Goal: Communication & Community: Answer question/provide support

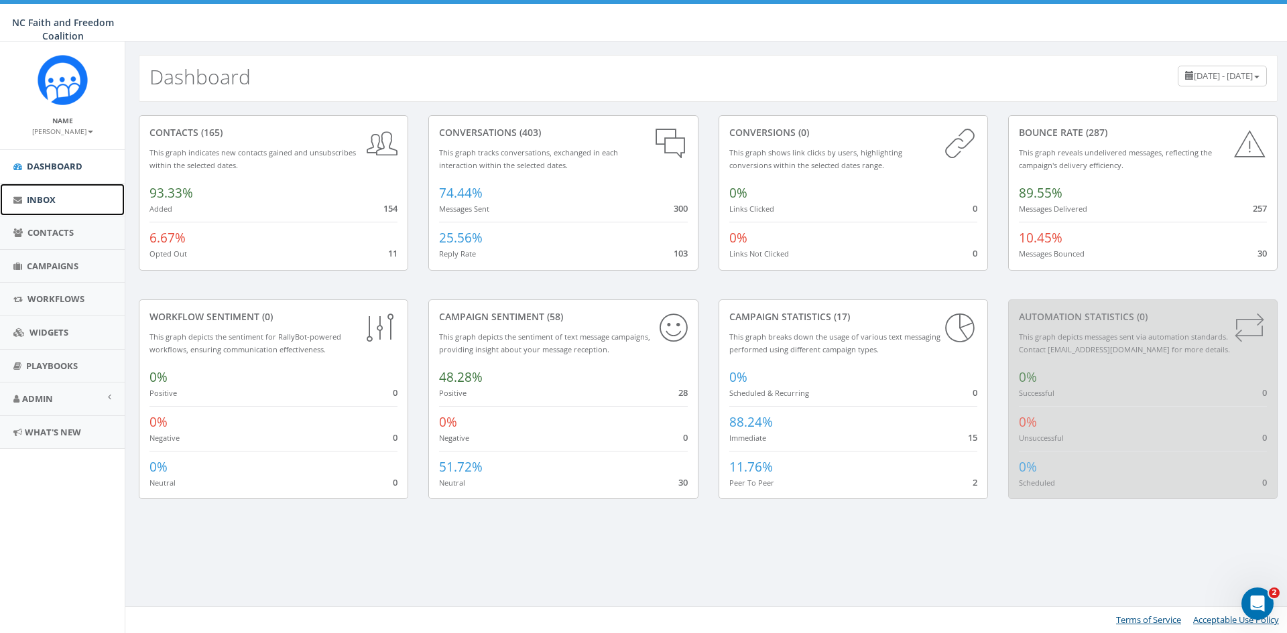
click at [57, 201] on link "Inbox" at bounding box center [62, 200] width 125 height 33
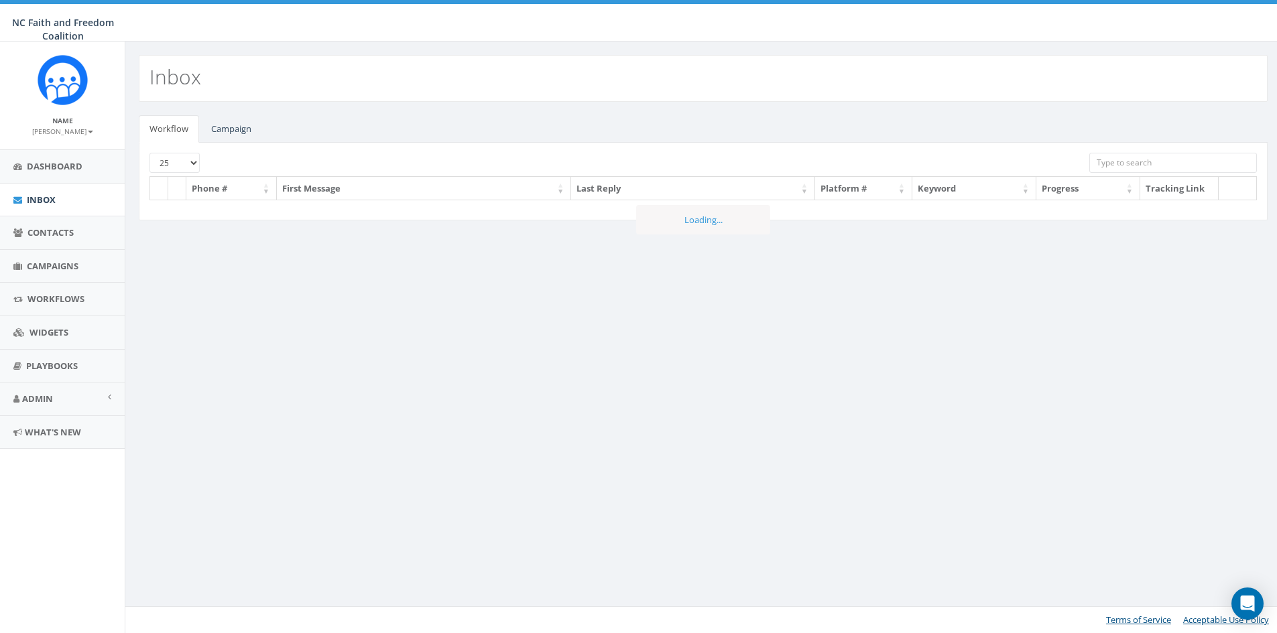
select select
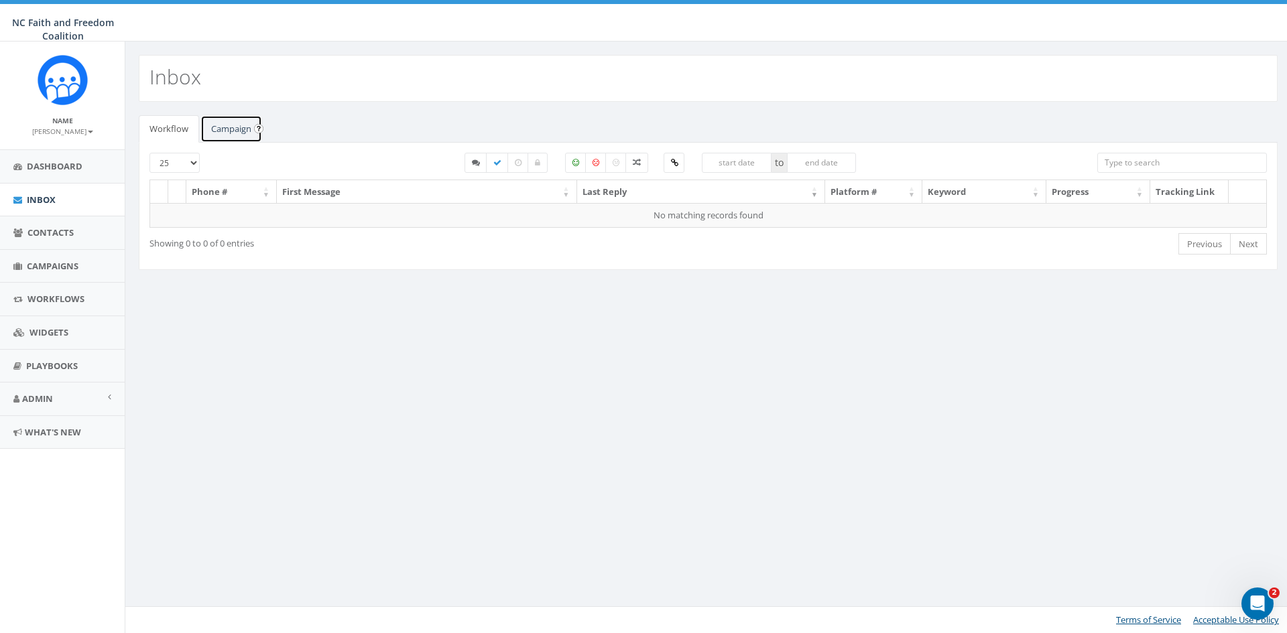
click at [235, 126] on link "Campaign" at bounding box center [231, 128] width 62 height 27
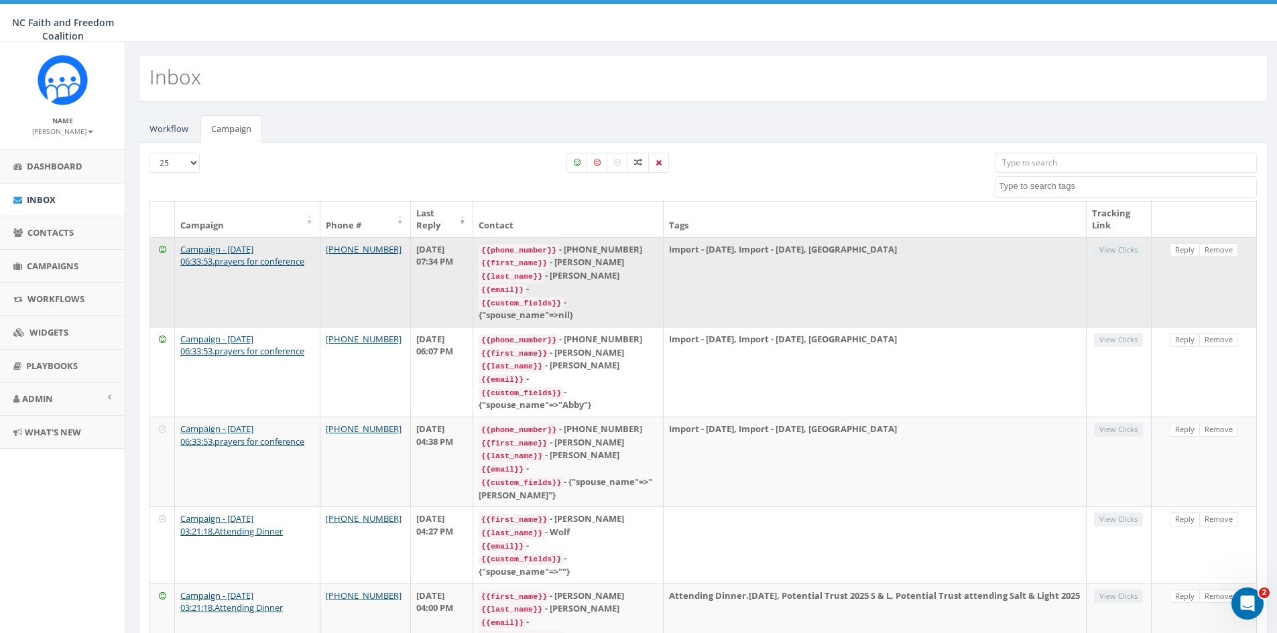
click at [658, 280] on div "{{last_name}} - Fleming" at bounding box center [568, 275] width 179 height 13
click at [1181, 250] on link "Reply" at bounding box center [1185, 250] width 30 height 14
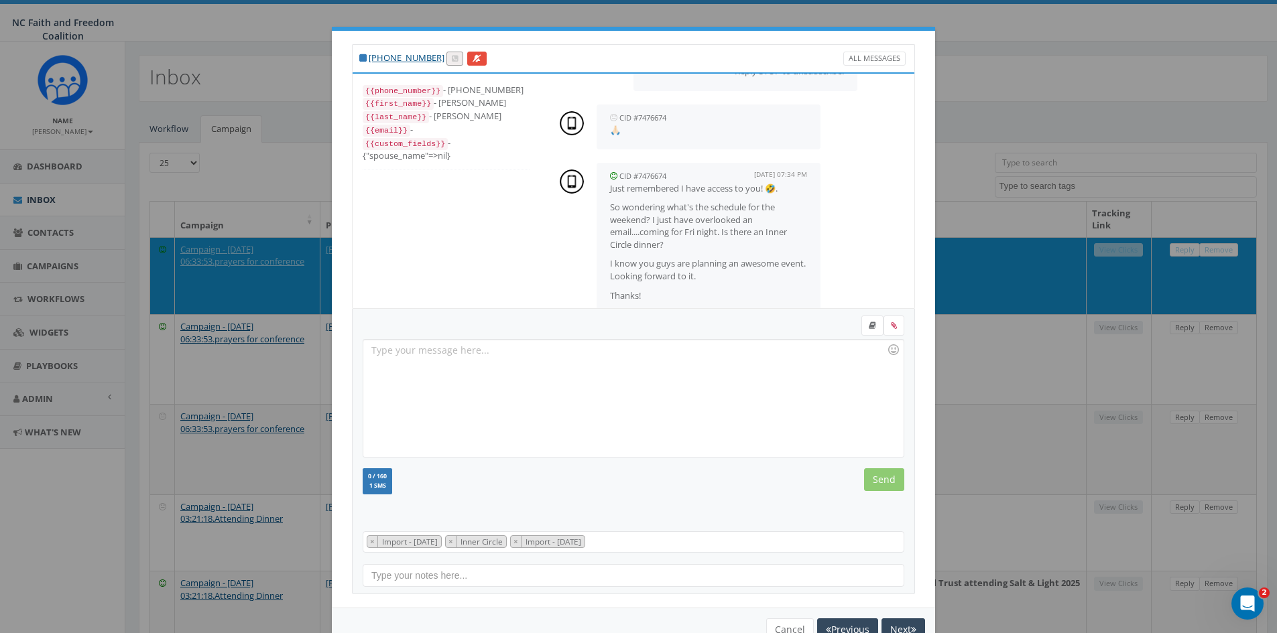
scroll to position [193, 0]
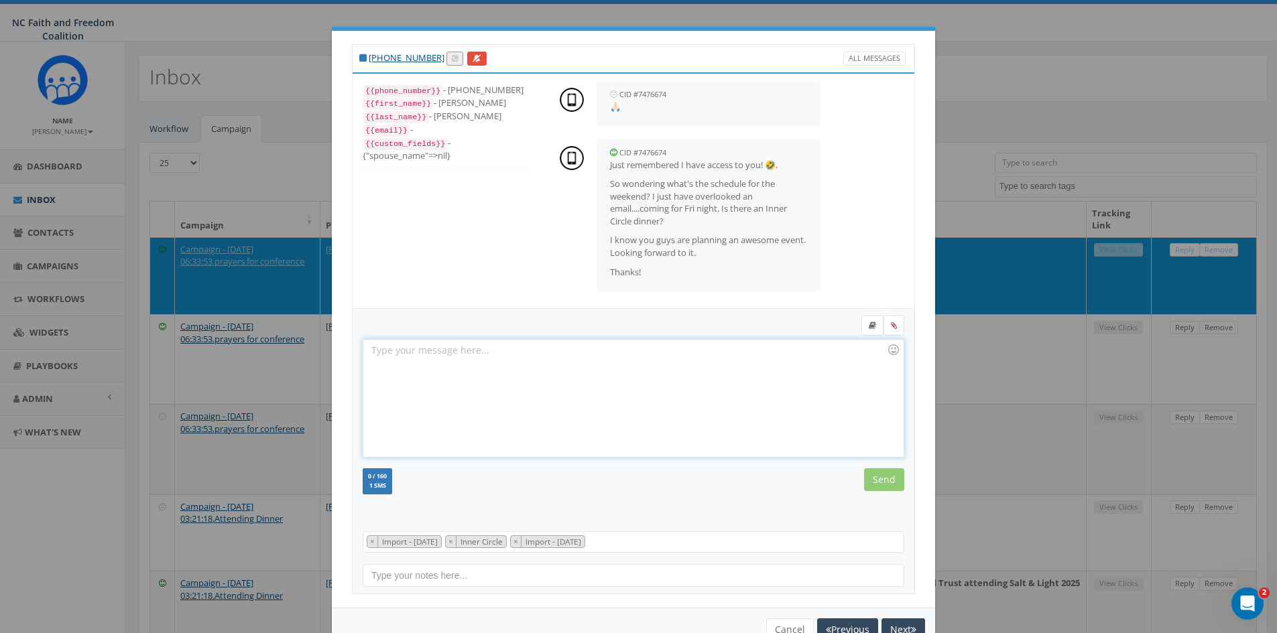
click at [447, 352] on div at bounding box center [633, 398] width 540 height 117
click at [672, 350] on div "There will be an Inner Circle dessert bar Friday Night. If you need food the de…" at bounding box center [633, 398] width 540 height 117
click at [885, 477] on input "Send" at bounding box center [884, 480] width 40 height 23
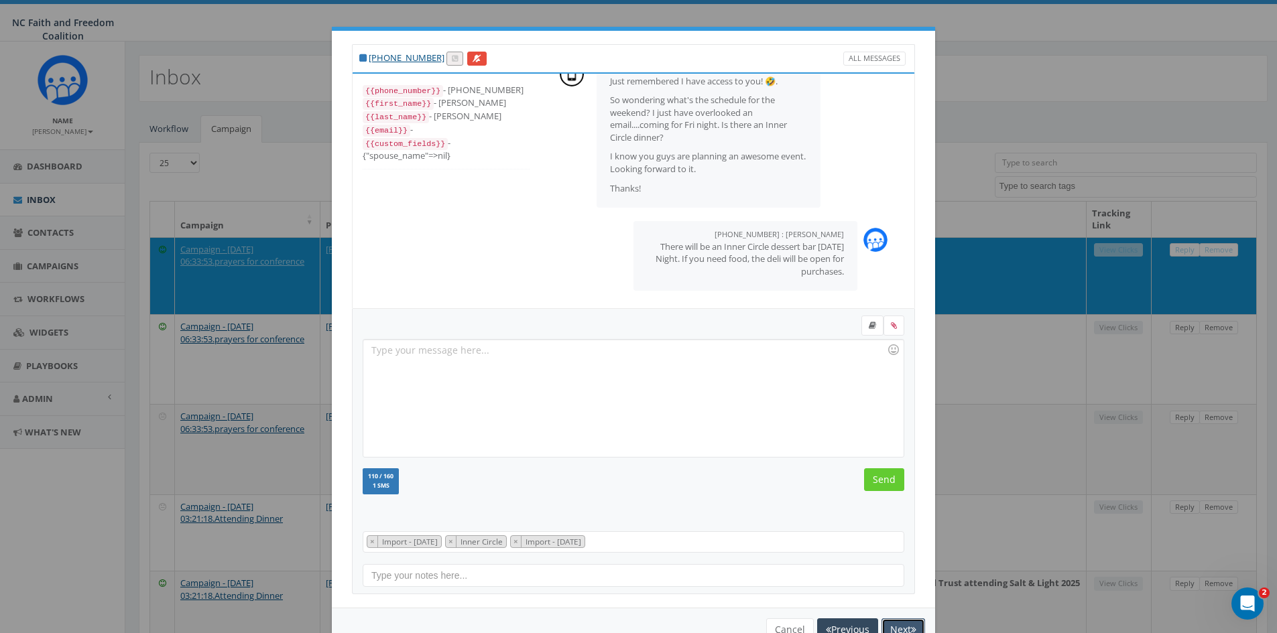
click at [898, 622] on button "Next" at bounding box center [903, 630] width 44 height 23
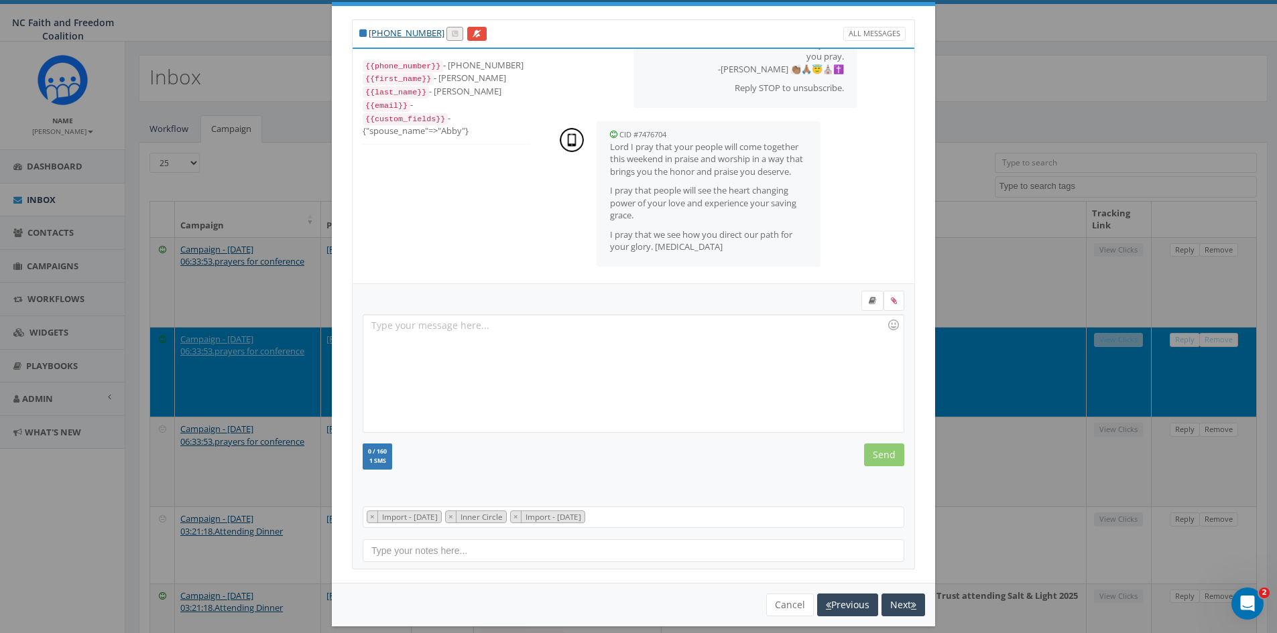
scroll to position [38, 0]
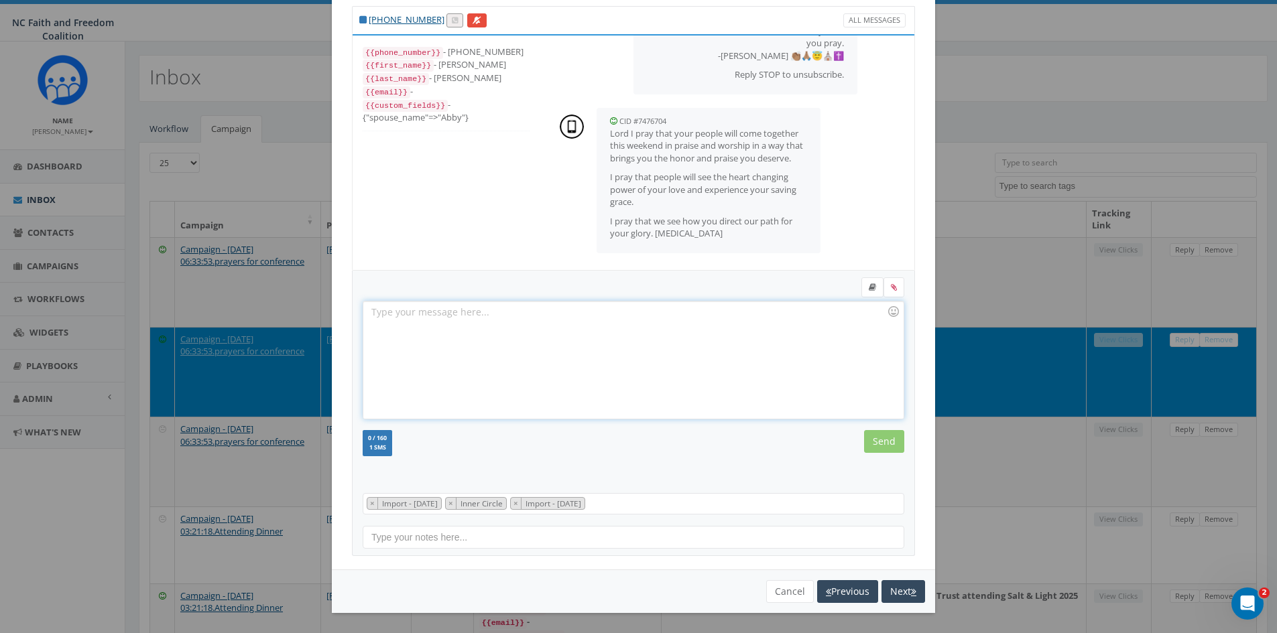
click at [411, 312] on div at bounding box center [633, 360] width 540 height 117
click at [878, 452] on input "Send" at bounding box center [884, 441] width 40 height 23
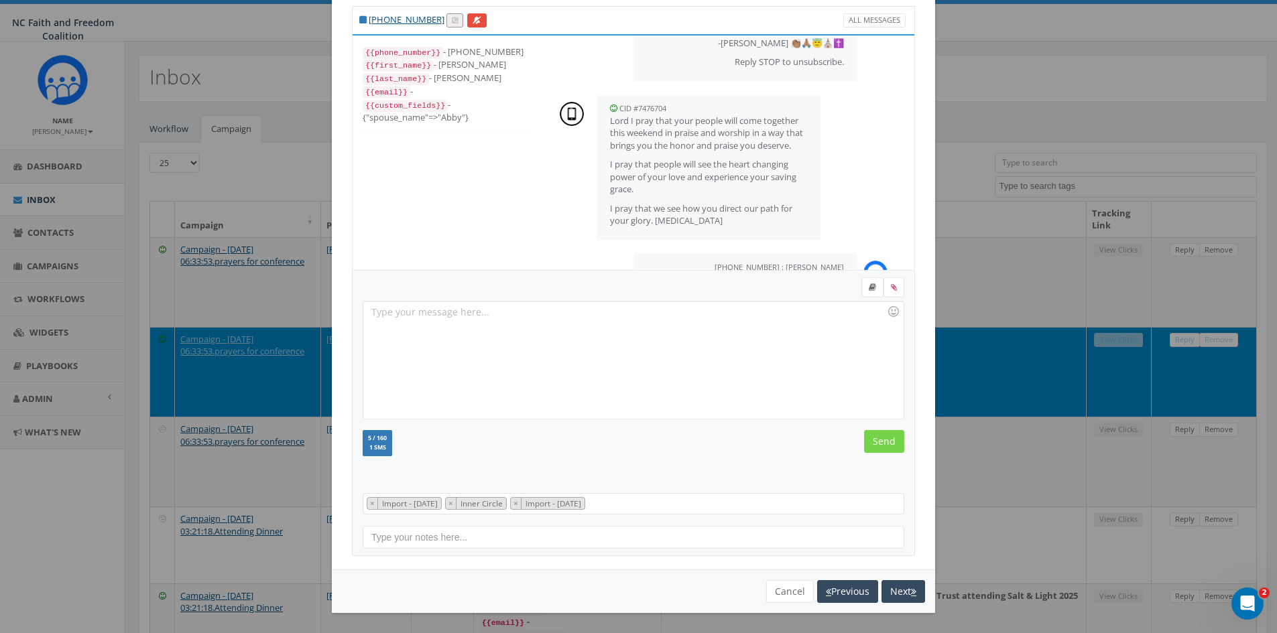
scroll to position [199, 0]
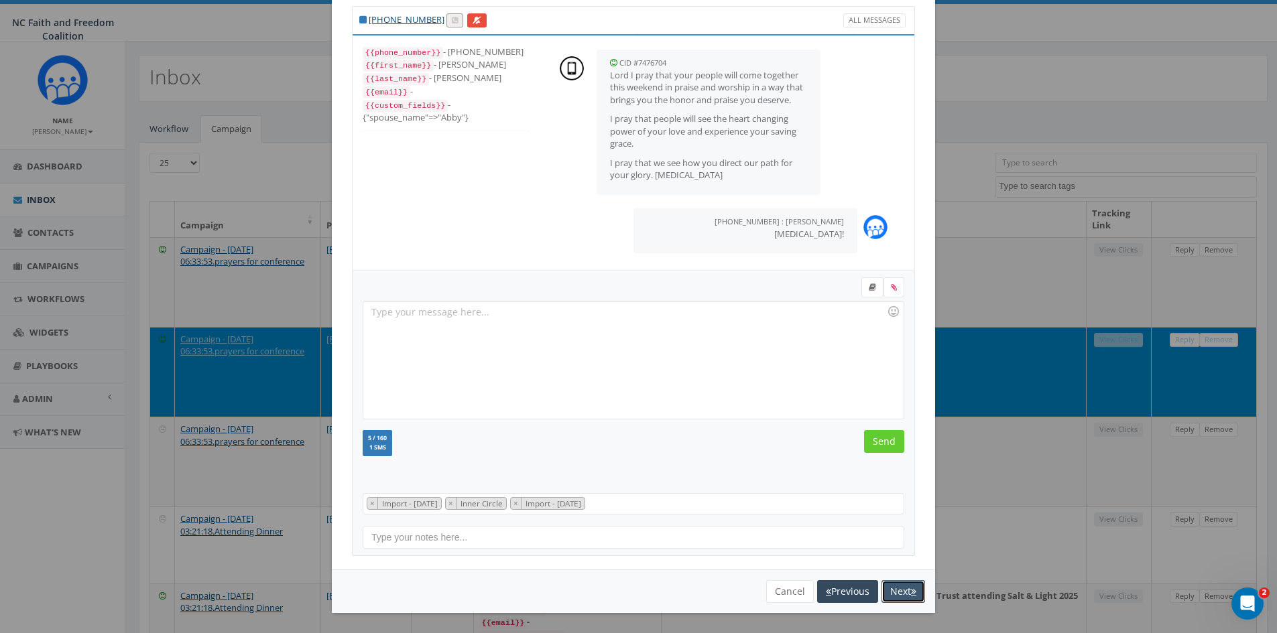
click at [893, 595] on button "Next" at bounding box center [903, 592] width 44 height 23
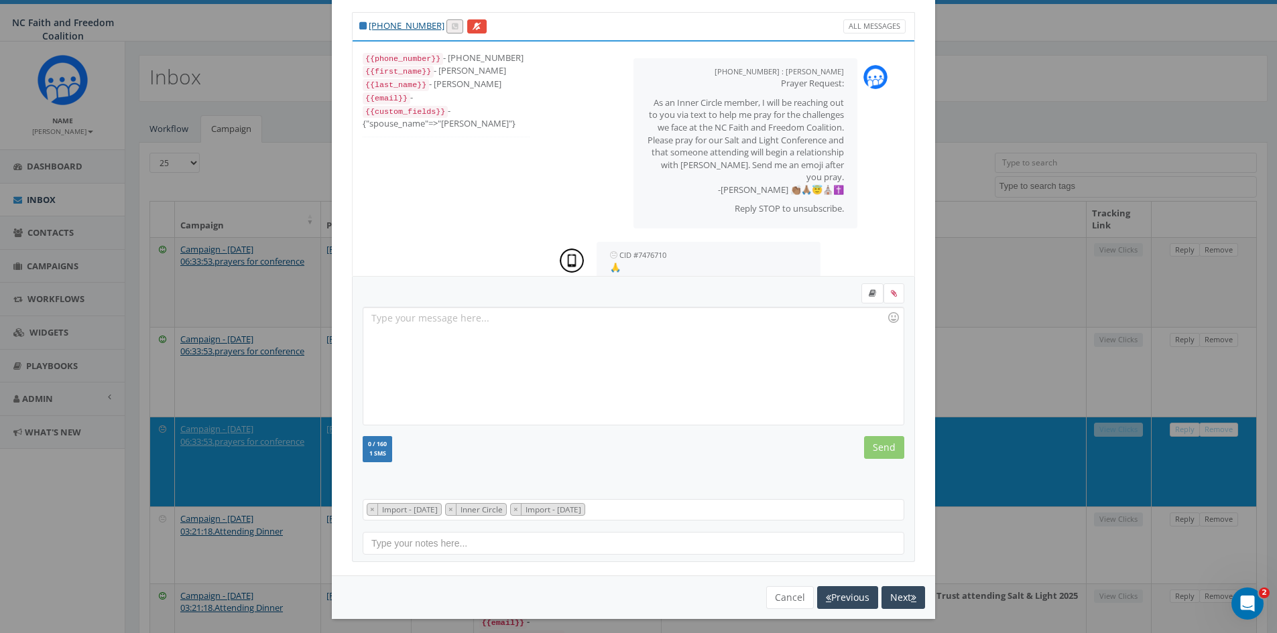
scroll to position [27, 0]
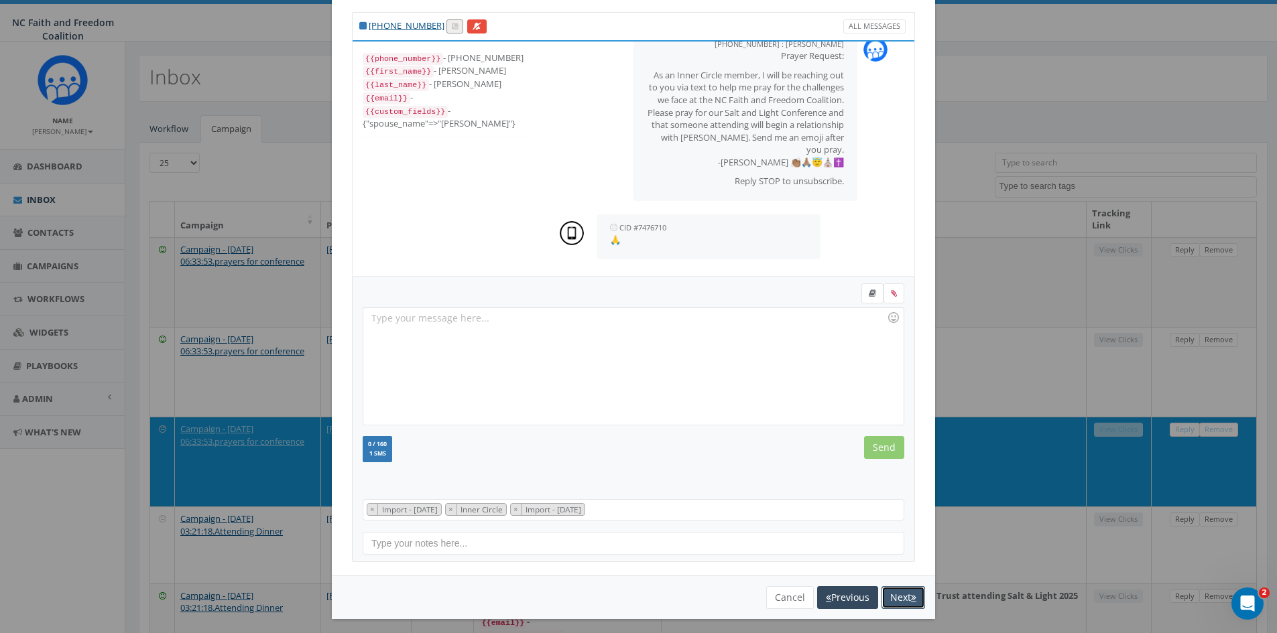
click at [891, 597] on button "Next" at bounding box center [903, 598] width 44 height 23
select select
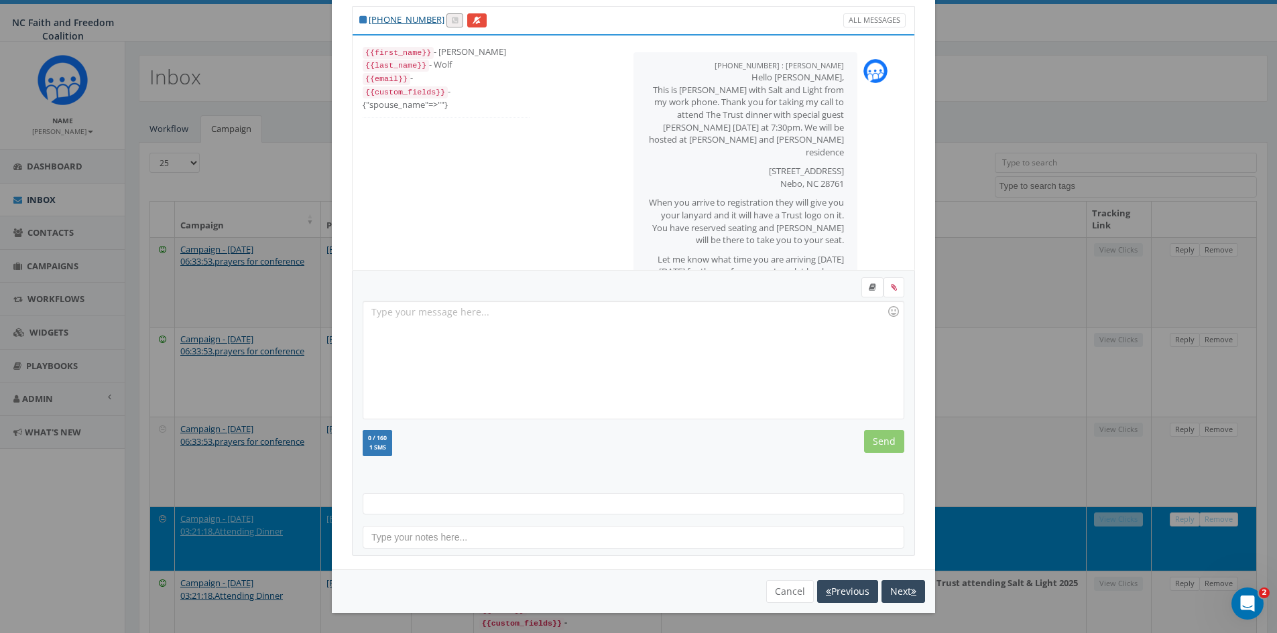
scroll to position [67, 0]
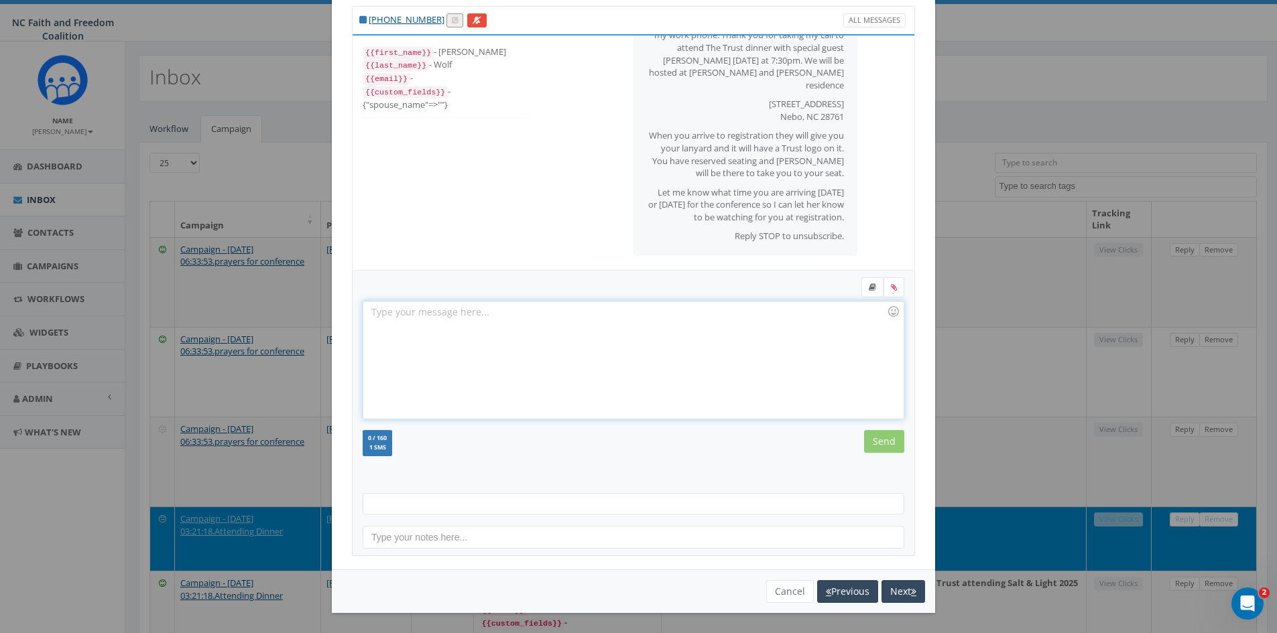
click at [398, 318] on div at bounding box center [633, 360] width 540 height 117
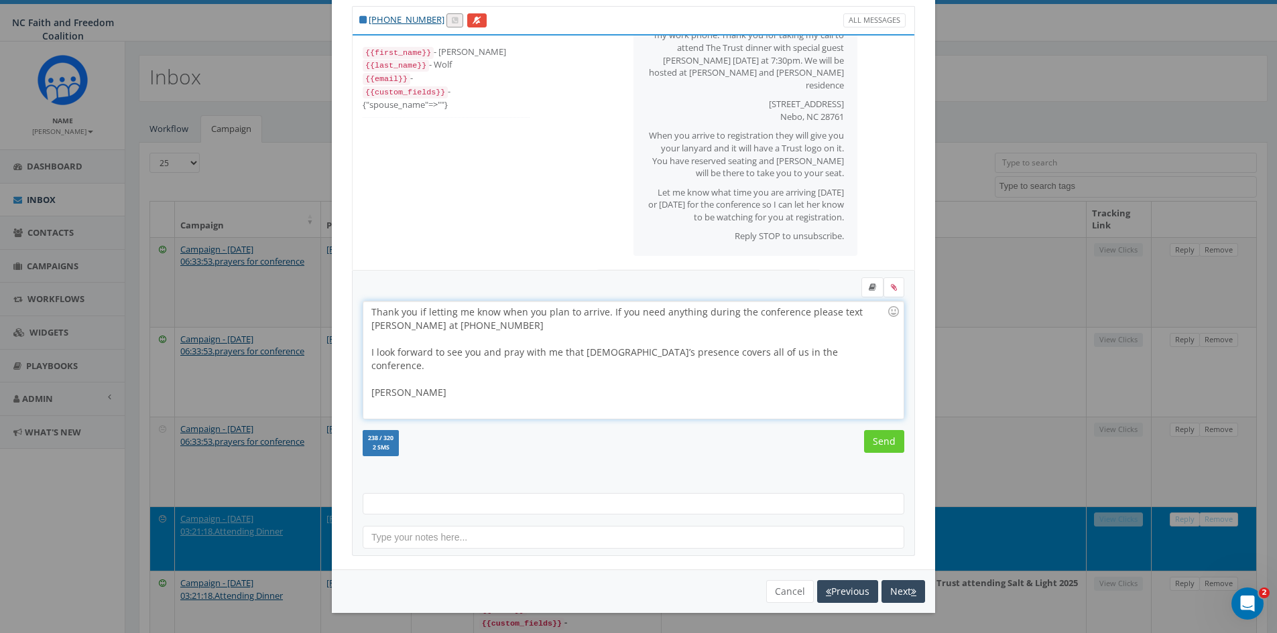
click at [420, 312] on div "Thank you if letting me know when you plan to arrive. If you need anything duri…" at bounding box center [633, 360] width 540 height 117
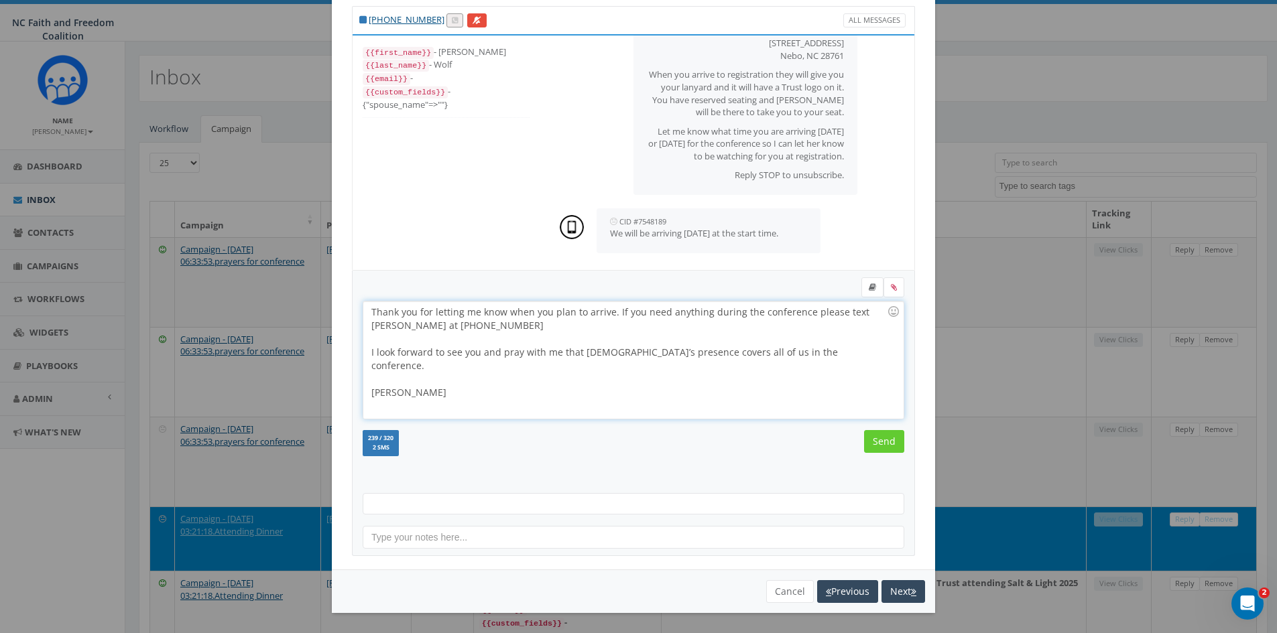
scroll to position [141, 0]
click at [880, 442] on input "Send" at bounding box center [884, 441] width 40 height 23
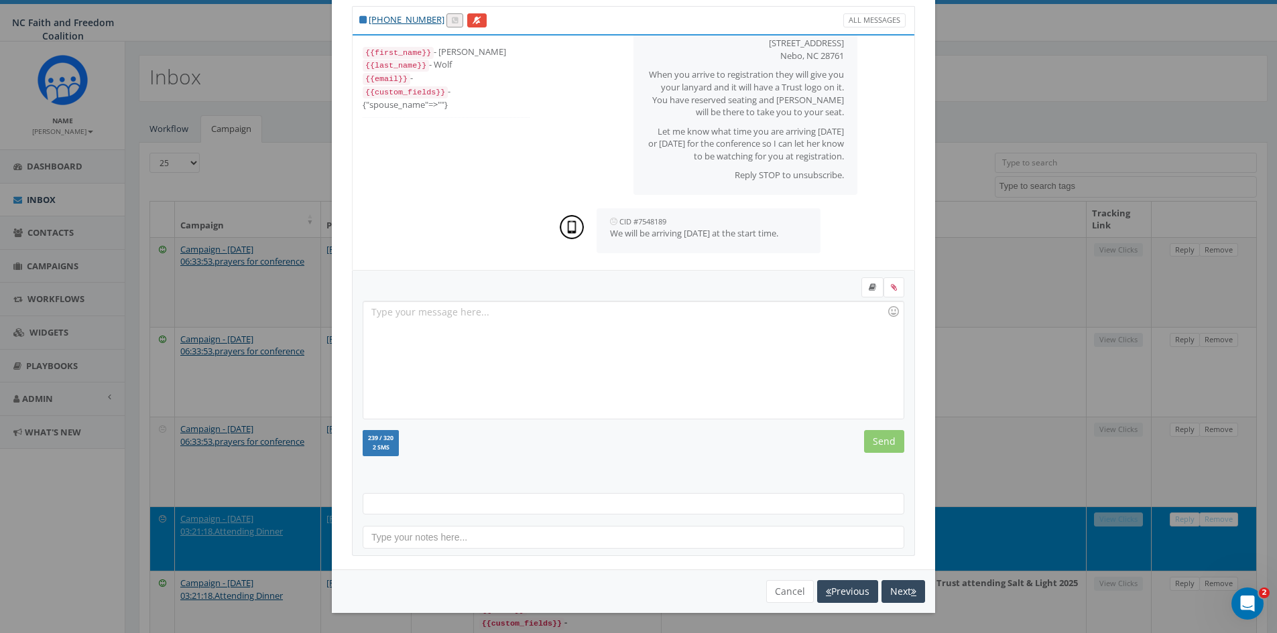
scroll to position [300, 0]
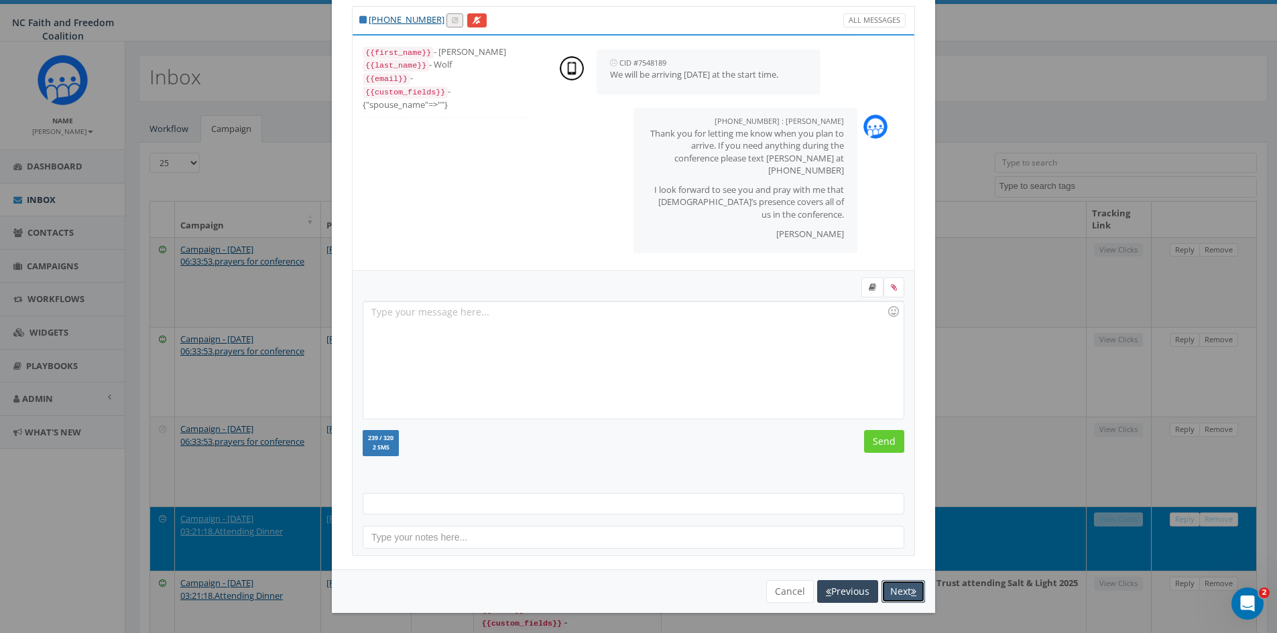
click at [900, 597] on button "Next" at bounding box center [903, 592] width 44 height 23
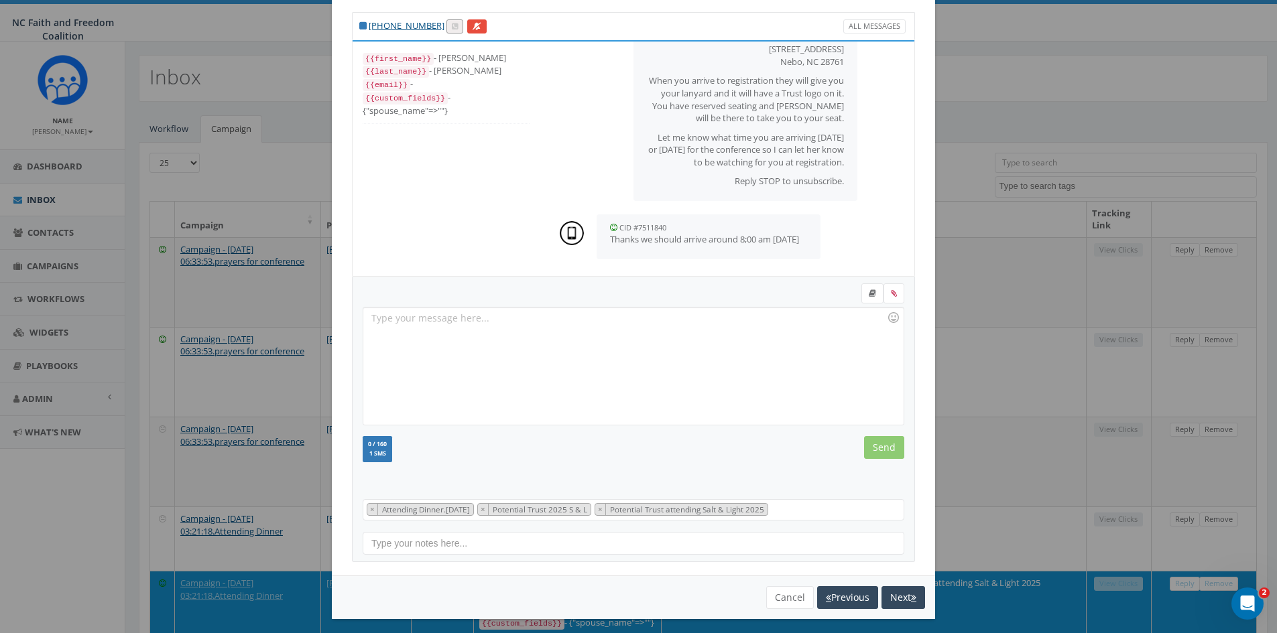
scroll to position [153, 0]
click at [415, 326] on div at bounding box center [633, 366] width 540 height 117
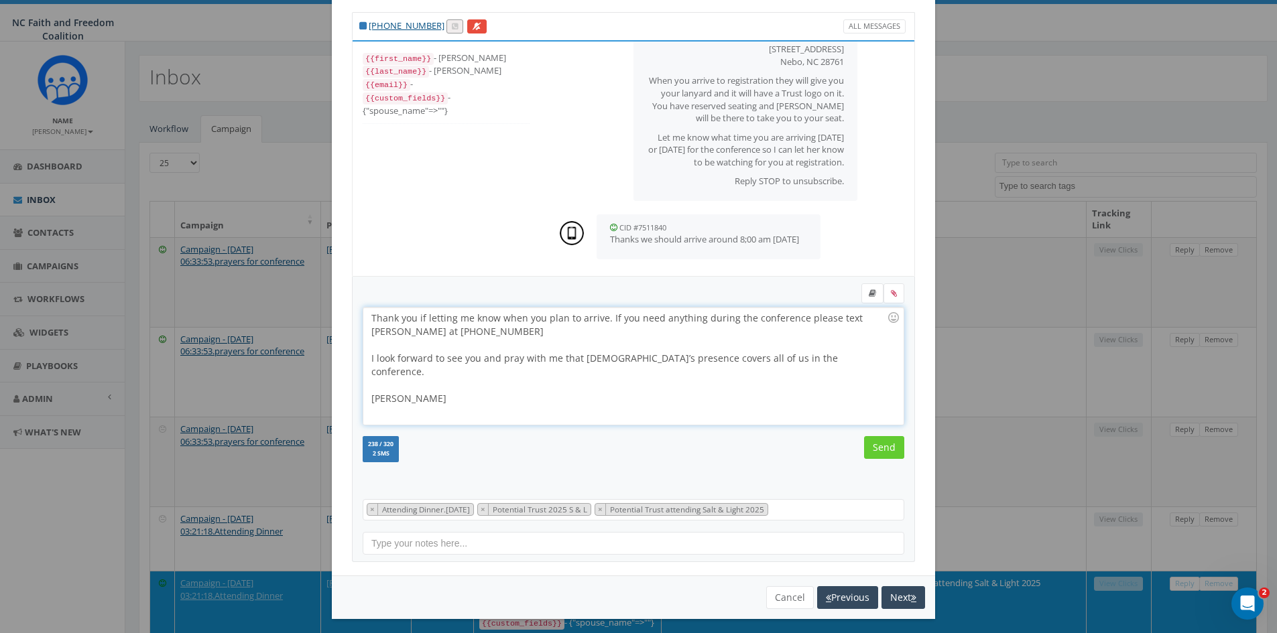
click at [420, 316] on div "Thank you if letting me know when you plan to arrive. If you need anything duri…" at bounding box center [633, 366] width 540 height 117
click at [455, 357] on div "Thank you for letting me know when you plan to arrive. If you need anything dur…" at bounding box center [633, 366] width 540 height 117
click at [869, 447] on input "Send" at bounding box center [884, 447] width 40 height 23
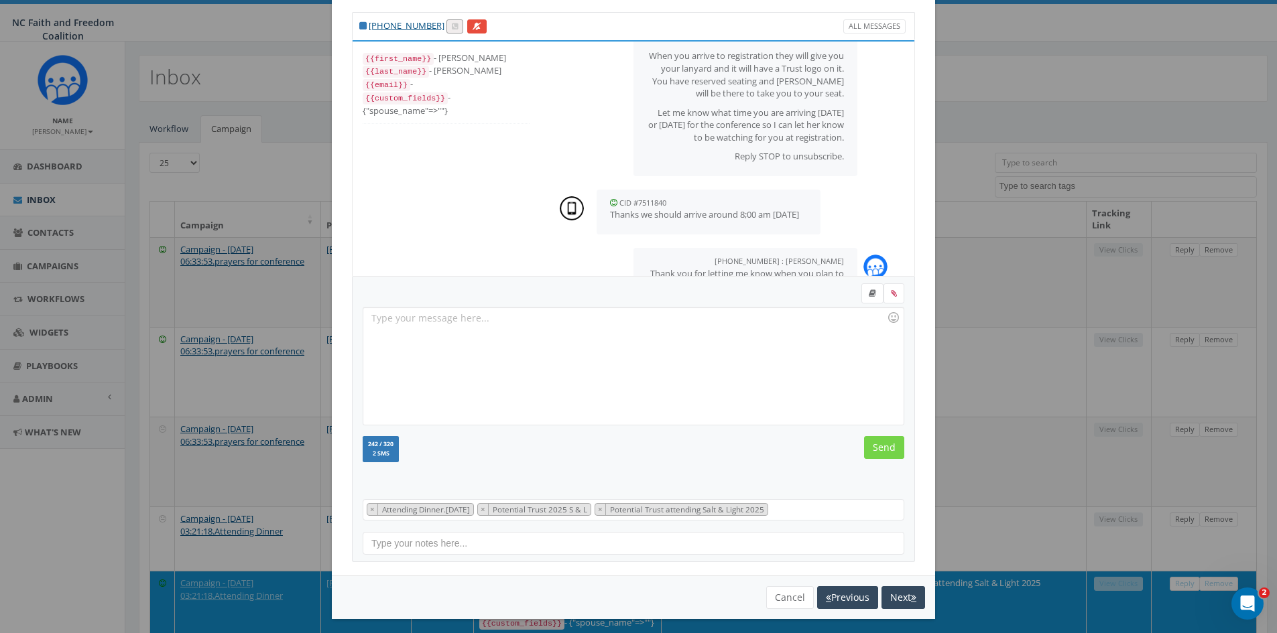
scroll to position [312, 0]
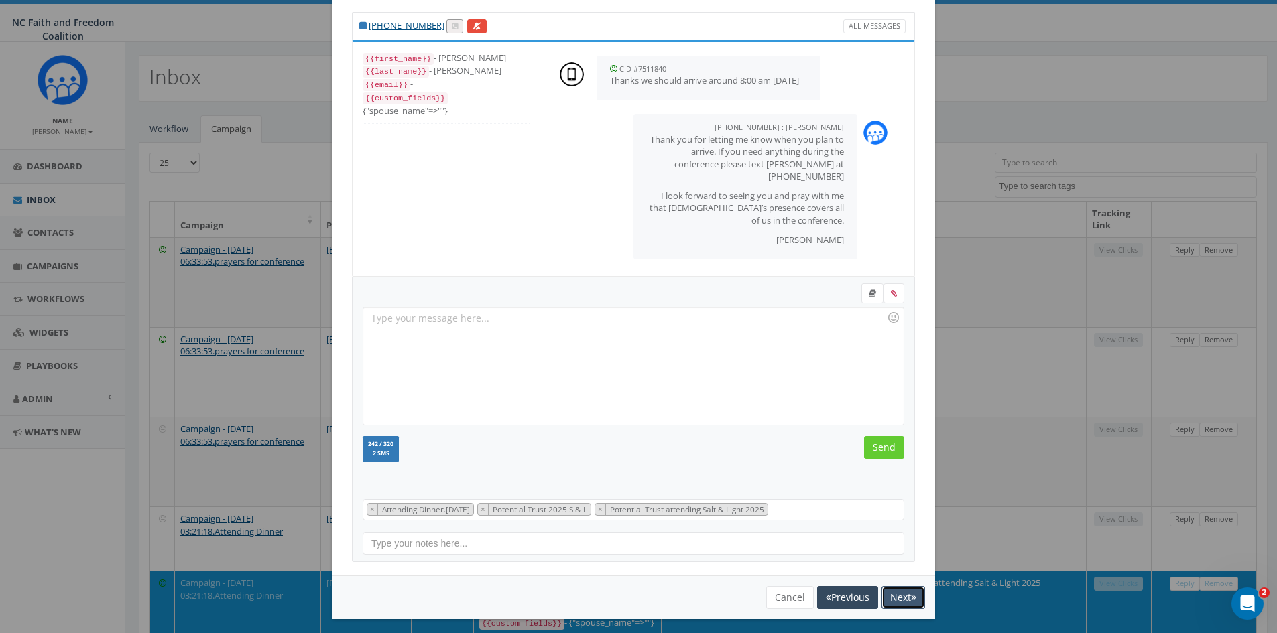
click at [892, 595] on button "Next" at bounding box center [903, 598] width 44 height 23
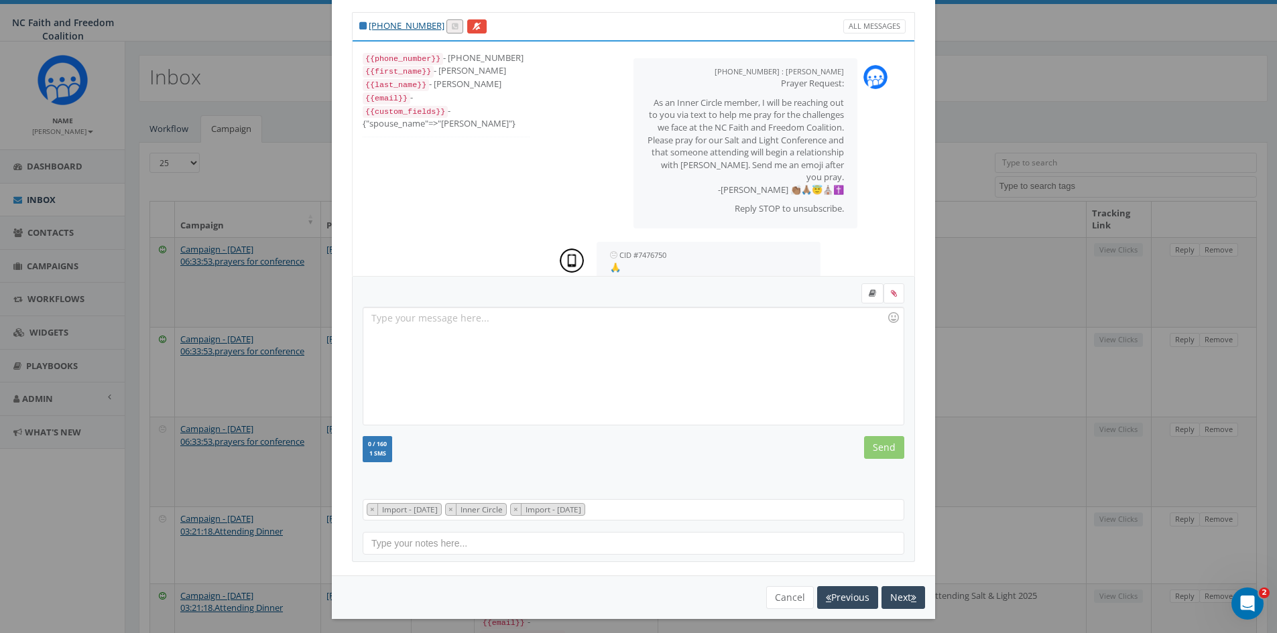
scroll to position [27, 0]
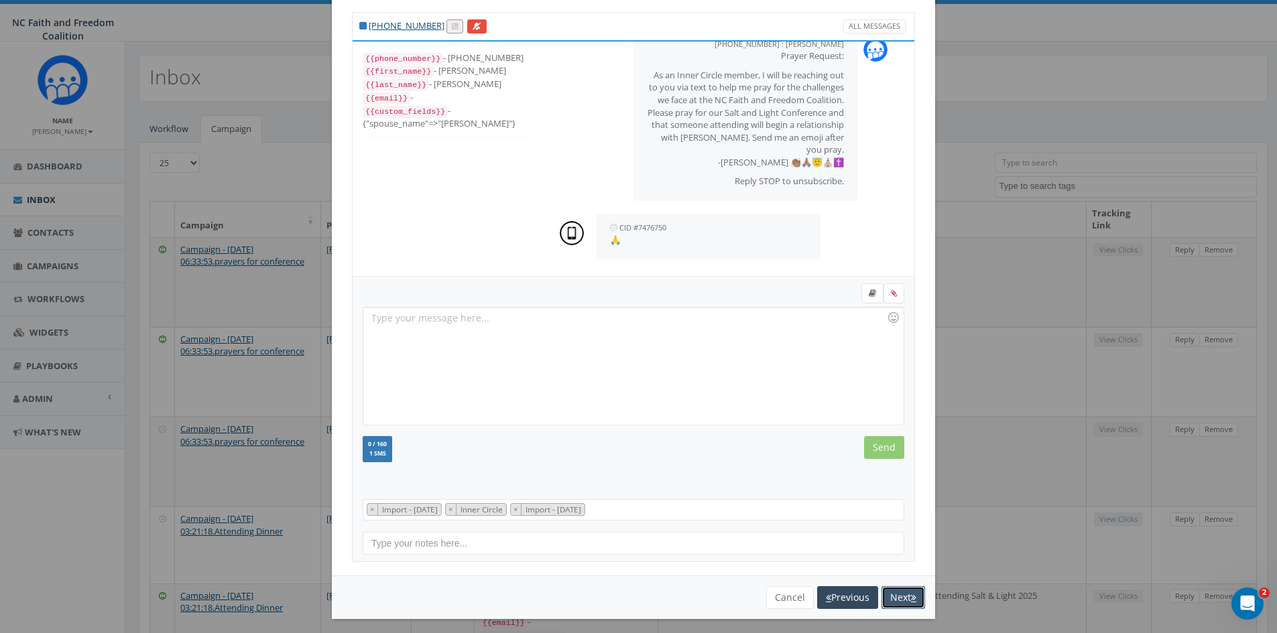
click at [882, 595] on button "Next" at bounding box center [903, 598] width 44 height 23
click at [911, 599] on icon "button" at bounding box center [913, 597] width 5 height 9
click at [911, 597] on icon "button" at bounding box center [913, 597] width 5 height 9
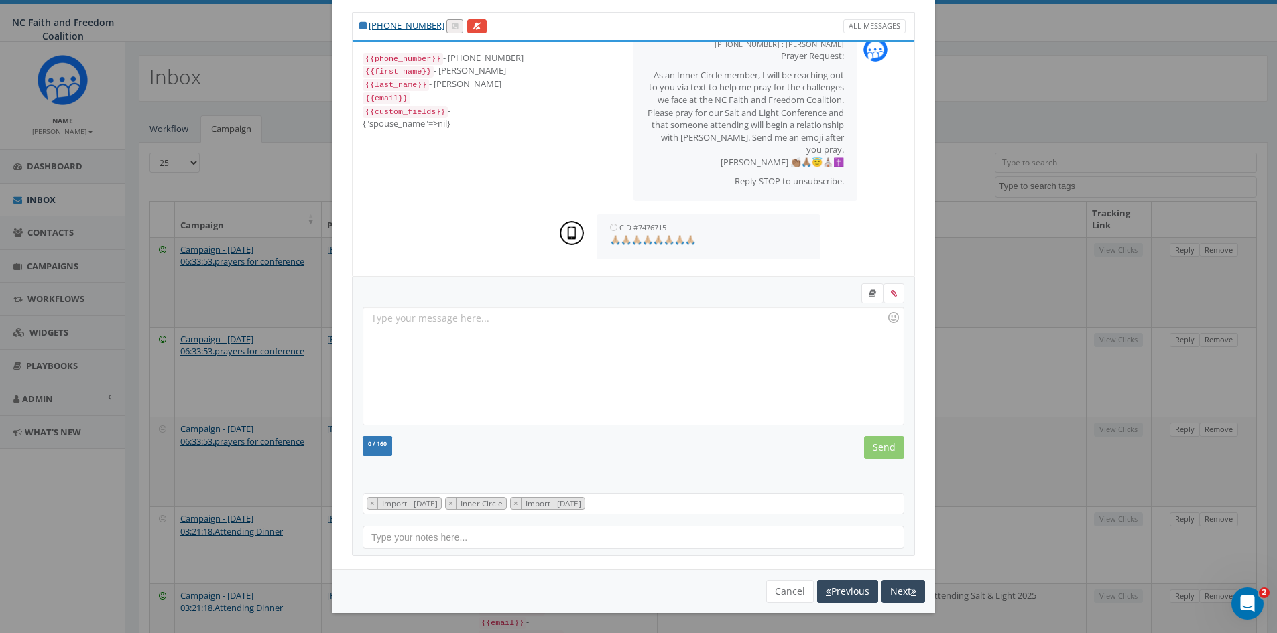
scroll to position [27, 0]
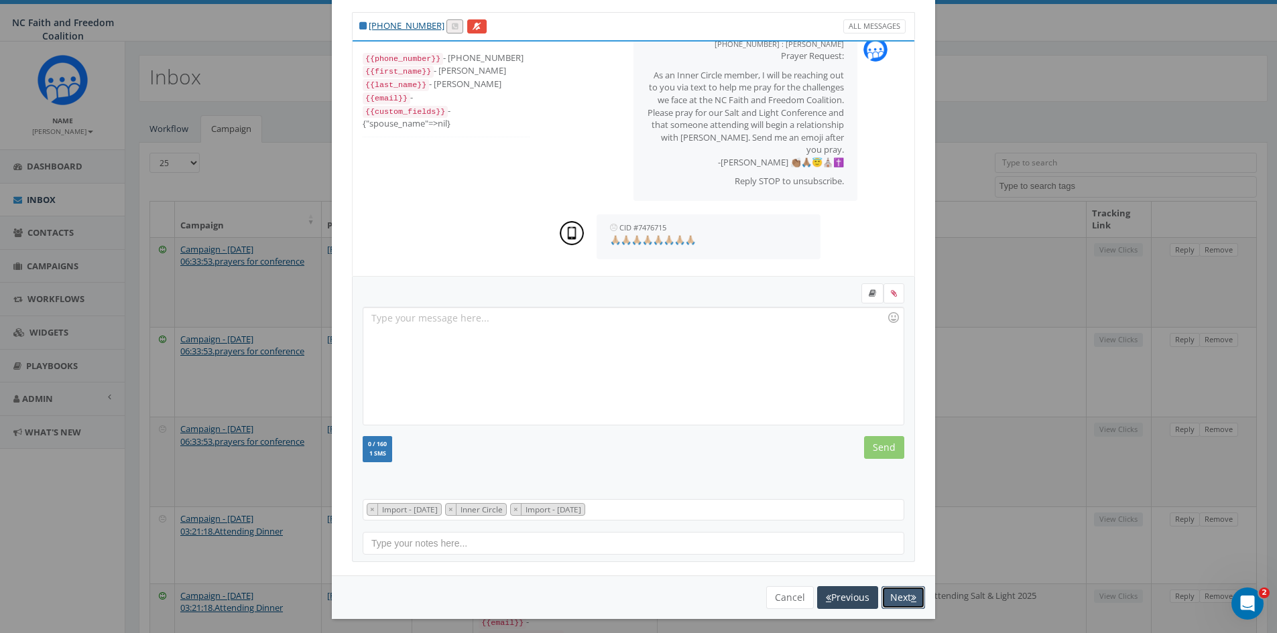
click at [911, 597] on icon "button" at bounding box center [913, 597] width 5 height 9
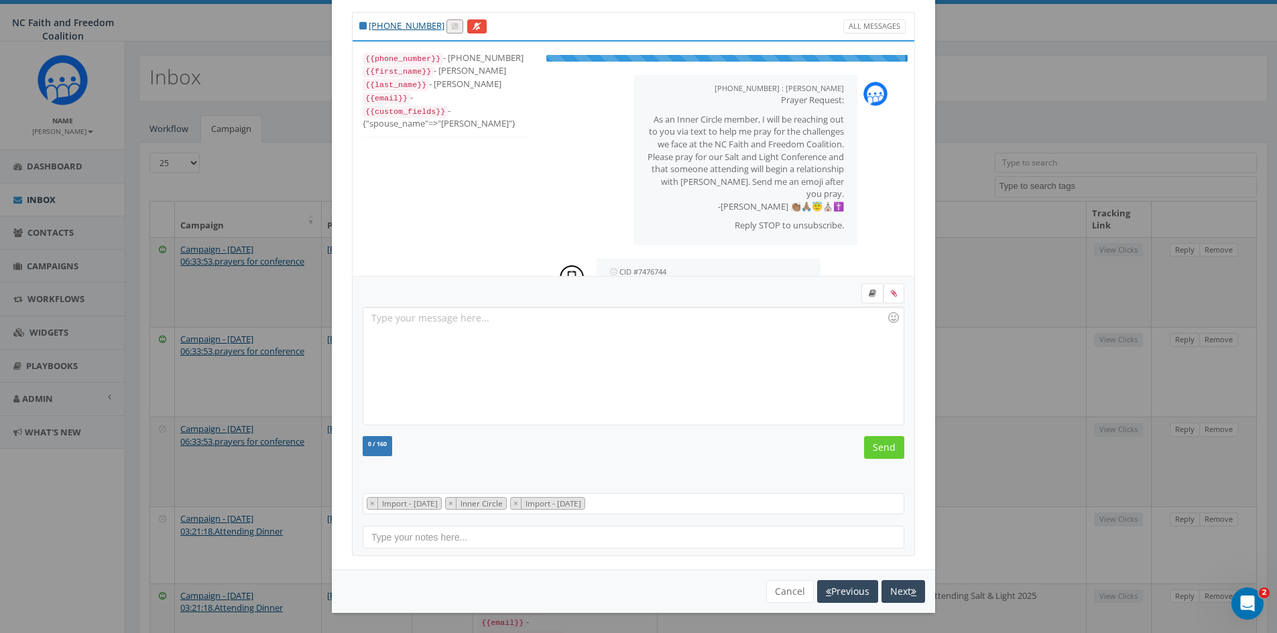
scroll to position [27, 0]
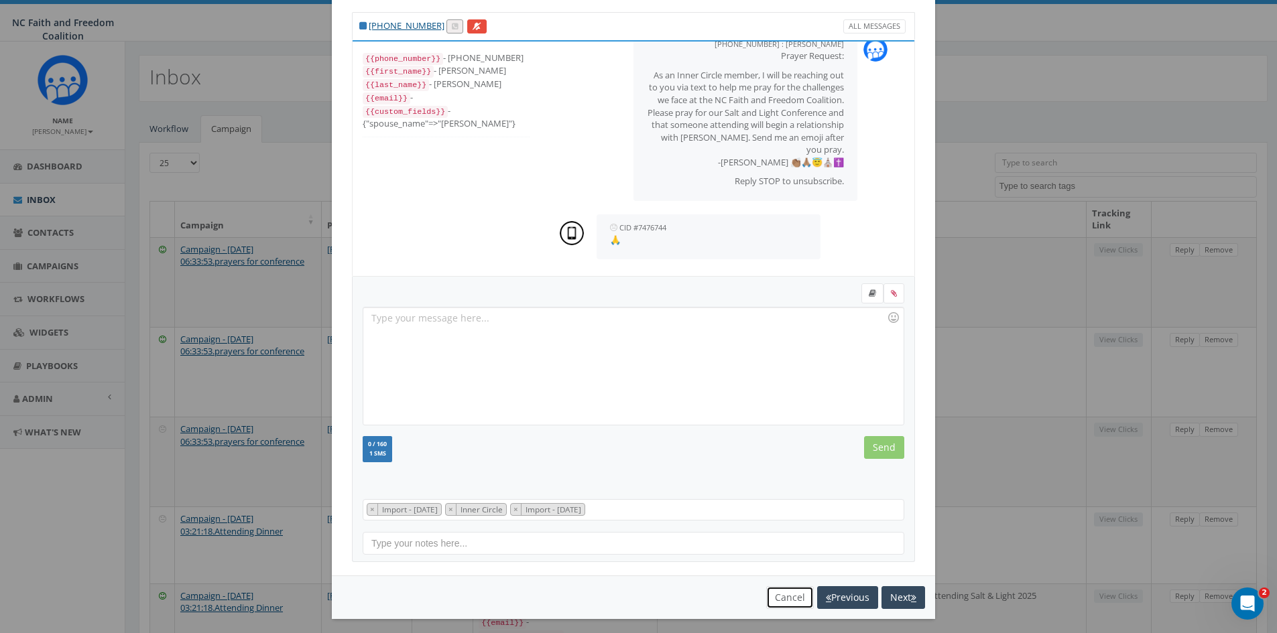
click at [787, 592] on button "Cancel" at bounding box center [790, 598] width 48 height 23
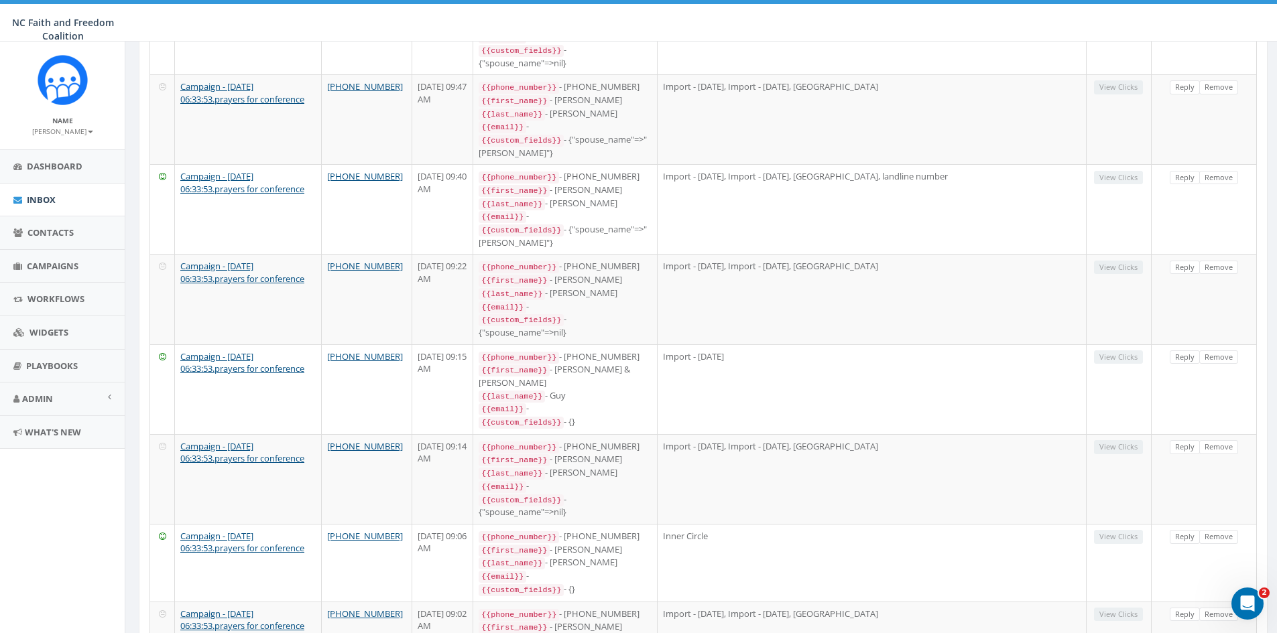
scroll to position [1215, 0]
